Goal: Task Accomplishment & Management: Manage account settings

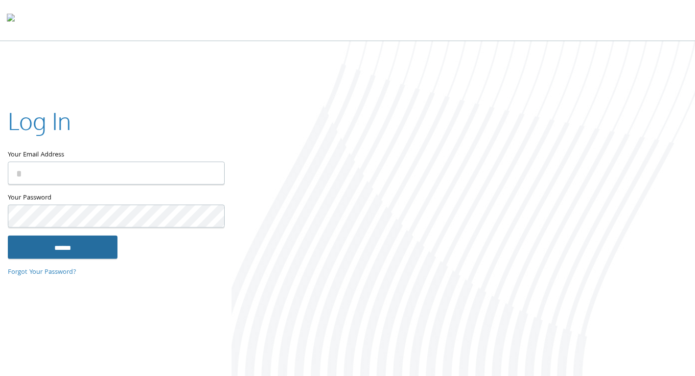
type input "**********"
click at [88, 248] on input "******" at bounding box center [63, 246] width 110 height 23
type input "**********"
click at [65, 250] on input "******" at bounding box center [63, 246] width 110 height 23
